Goal: Information Seeking & Learning: Learn about a topic

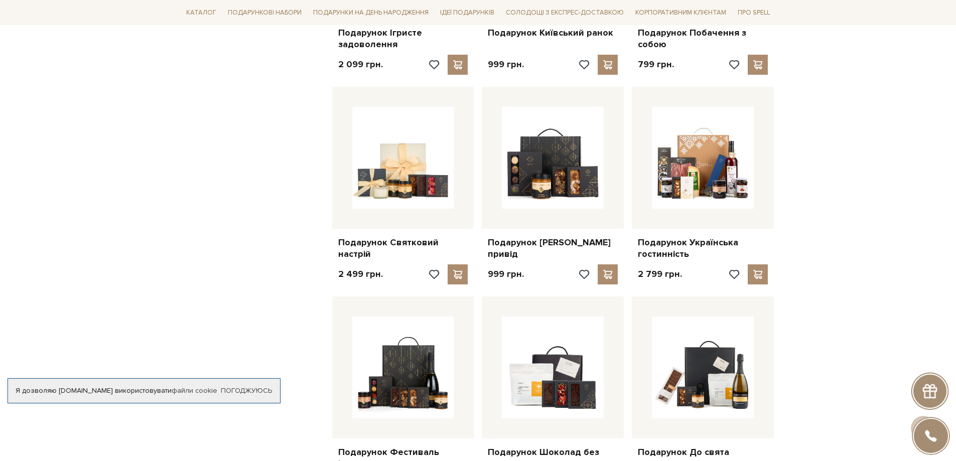
scroll to position [753, 0]
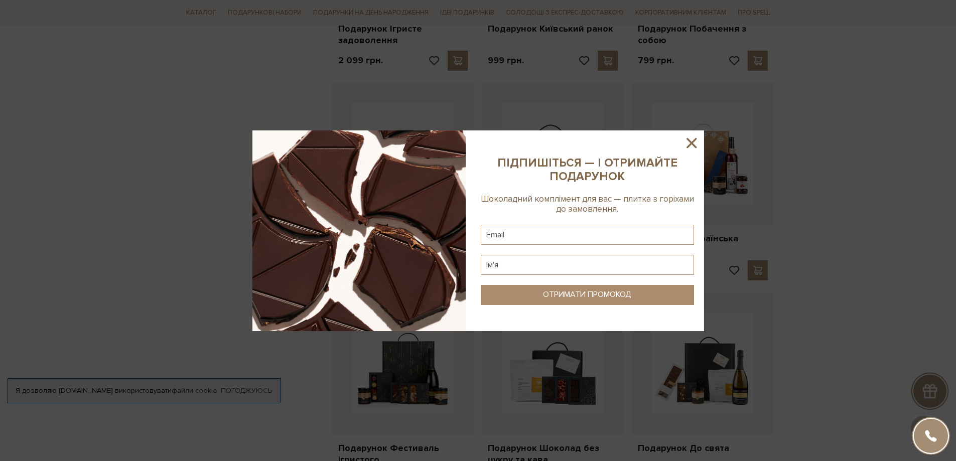
click at [693, 144] on icon at bounding box center [692, 143] width 10 height 10
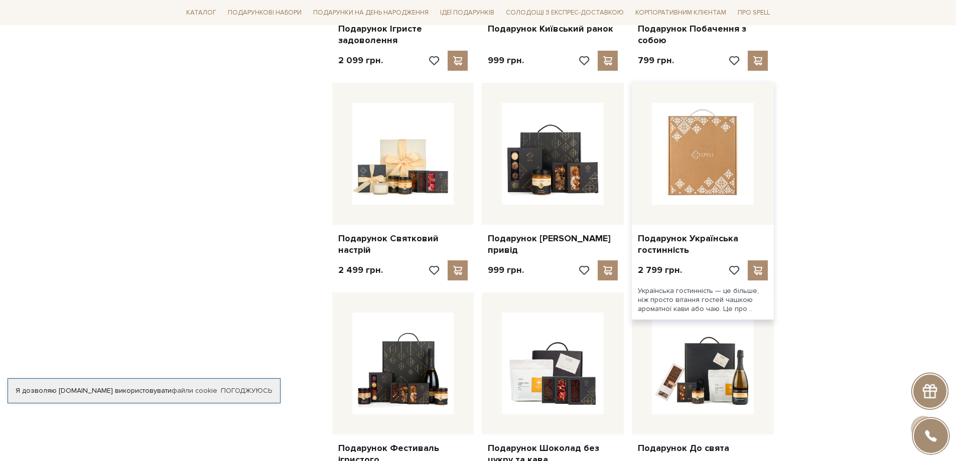
click at [699, 159] on img at bounding box center [703, 154] width 102 height 102
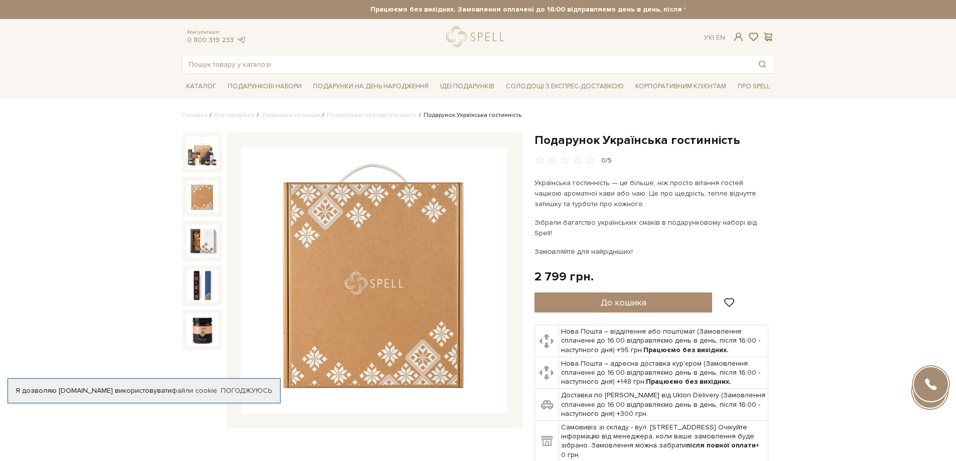
click at [201, 198] on img at bounding box center [202, 197] width 32 height 32
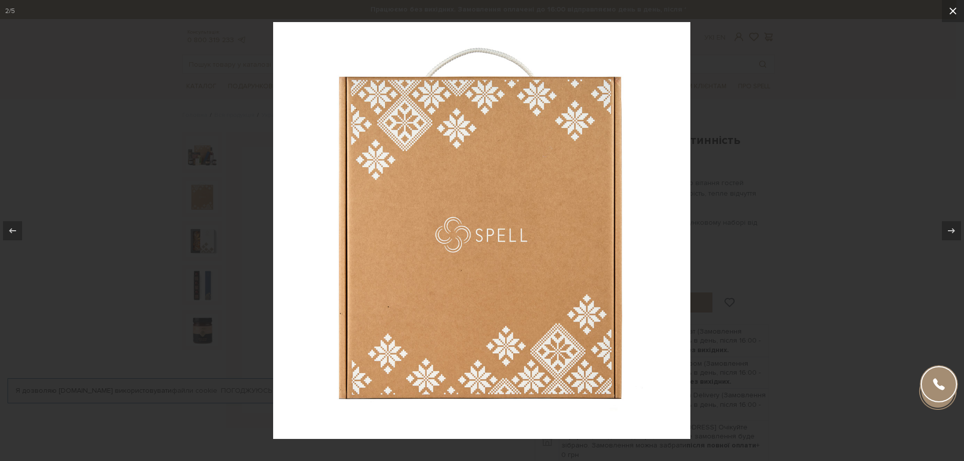
click at [953, 11] on icon at bounding box center [952, 11] width 7 height 7
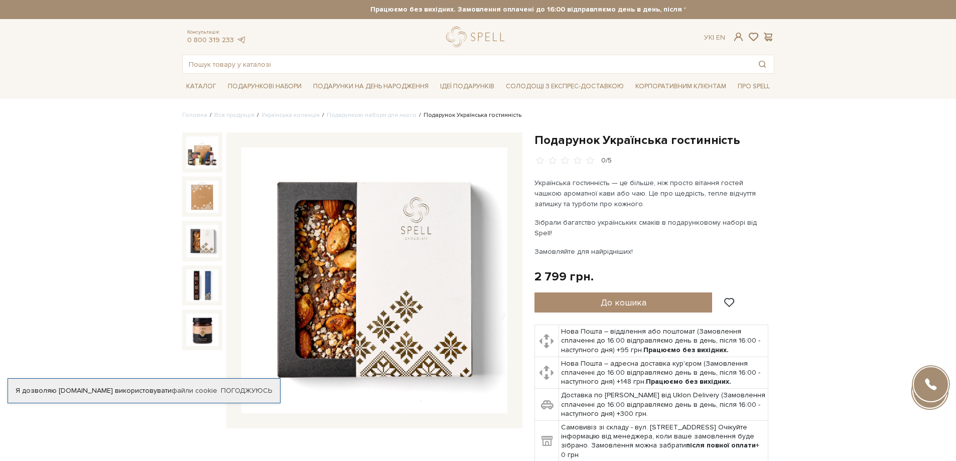
click at [209, 237] on img at bounding box center [202, 241] width 32 height 32
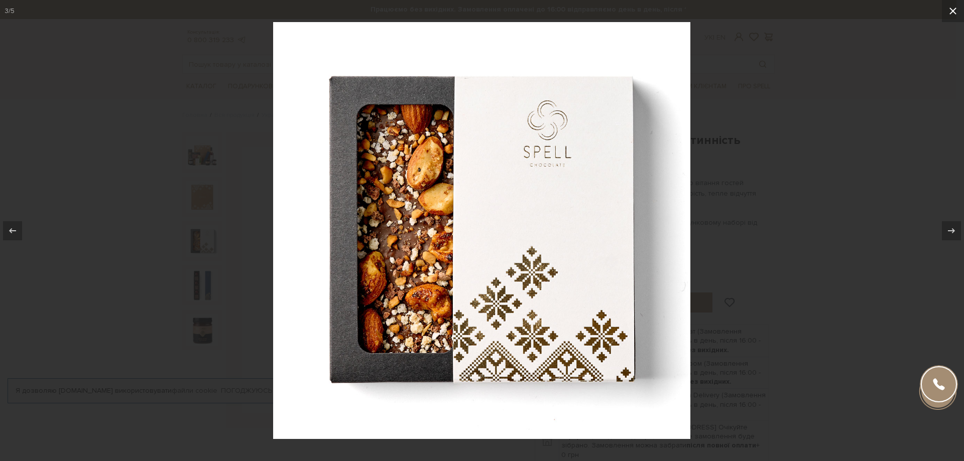
click at [955, 11] on icon at bounding box center [953, 11] width 12 height 12
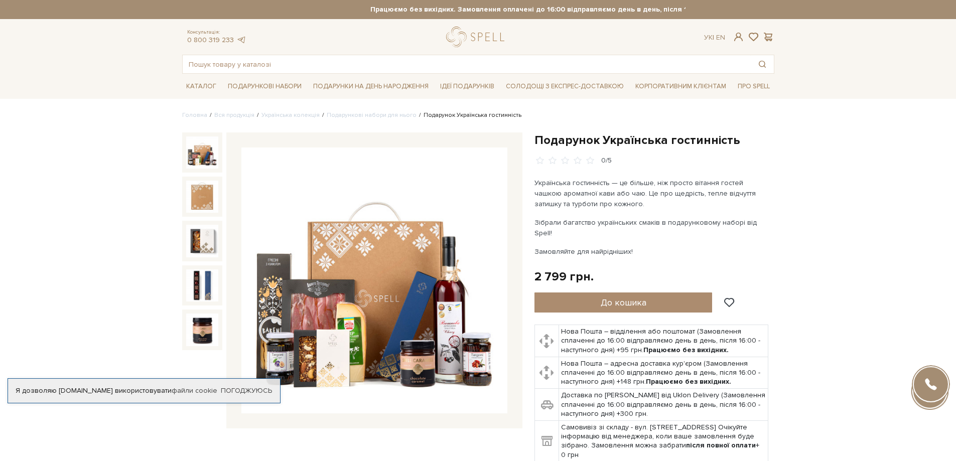
click at [268, 169] on img at bounding box center [374, 281] width 266 height 266
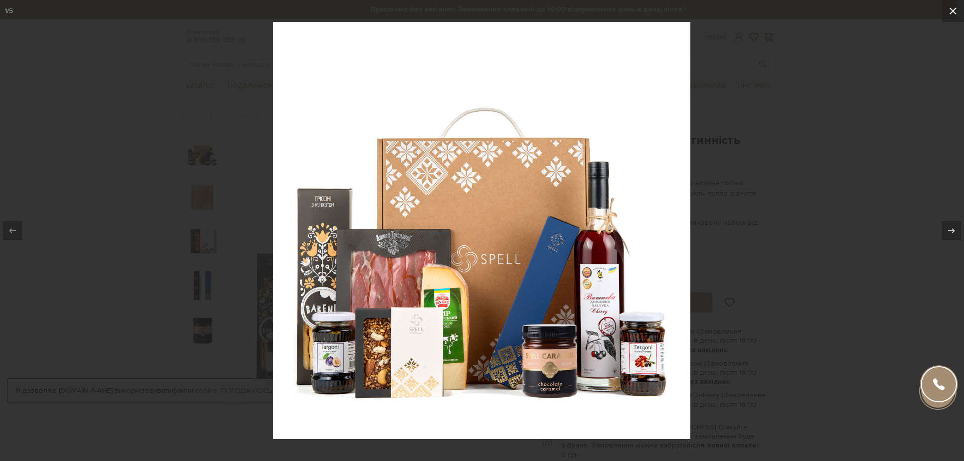
click at [952, 11] on icon at bounding box center [952, 11] width 7 height 7
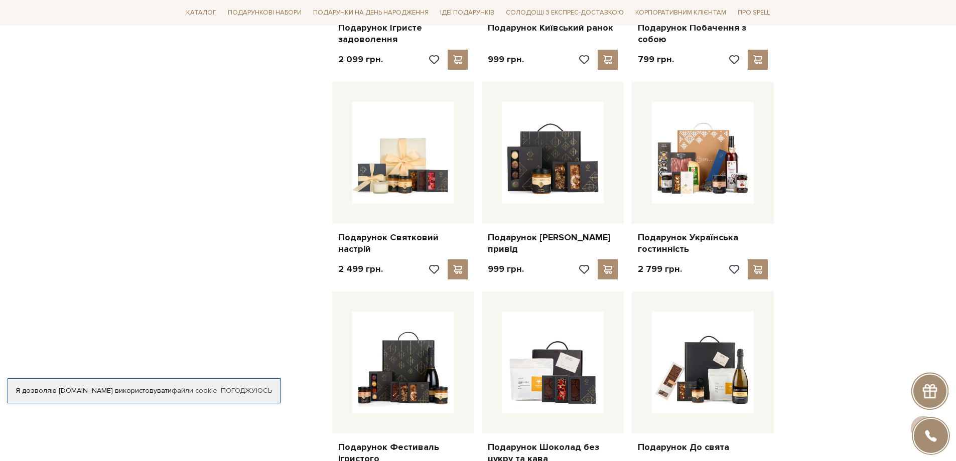
scroll to position [753, 0]
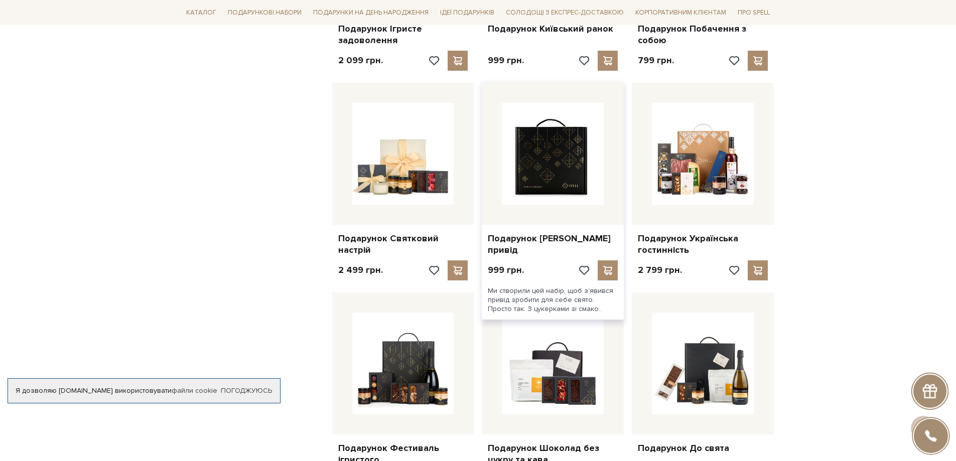
click at [536, 146] on img at bounding box center [553, 154] width 102 height 102
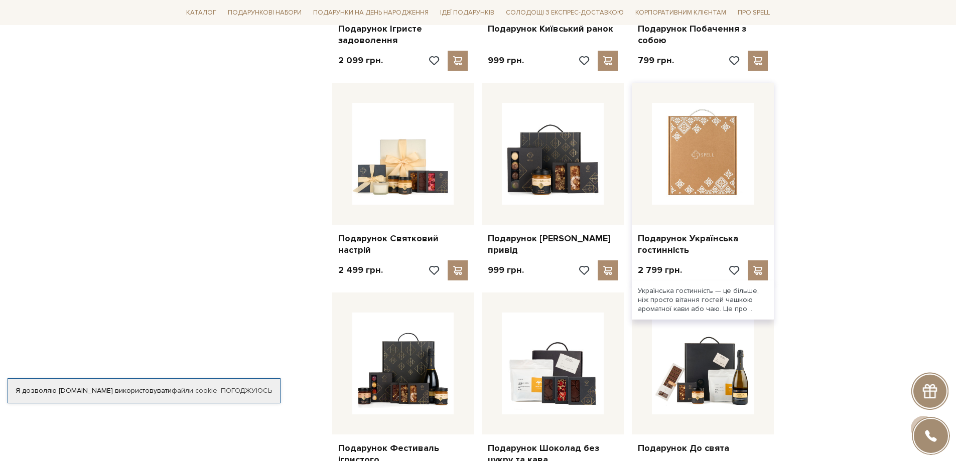
click at [708, 146] on img at bounding box center [703, 154] width 102 height 102
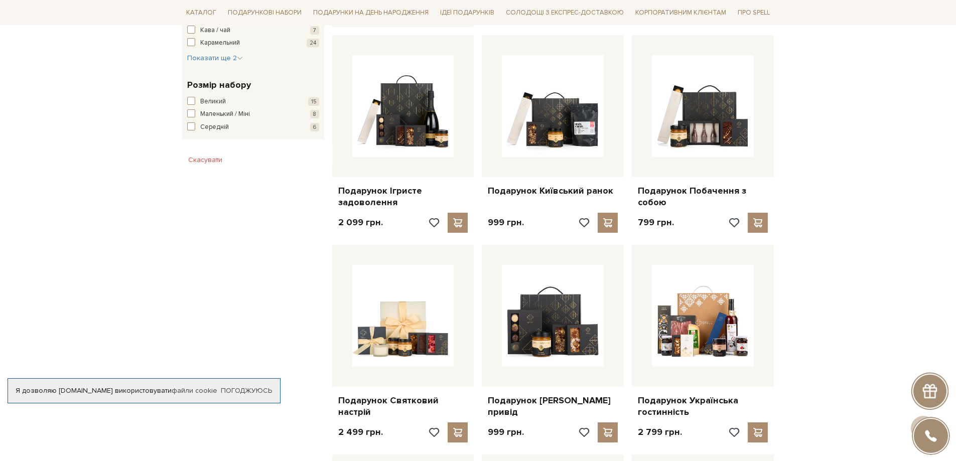
scroll to position [703, 0]
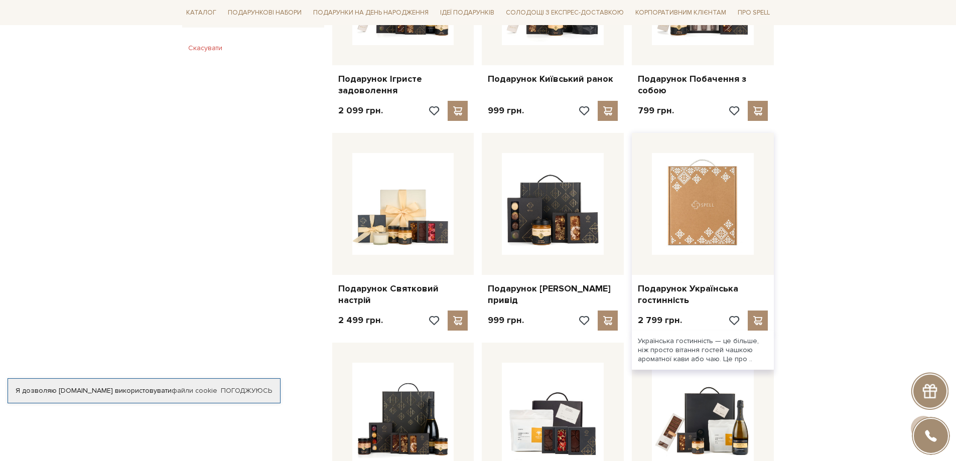
click at [706, 207] on img at bounding box center [703, 204] width 102 height 102
